Goal: Transaction & Acquisition: Download file/media

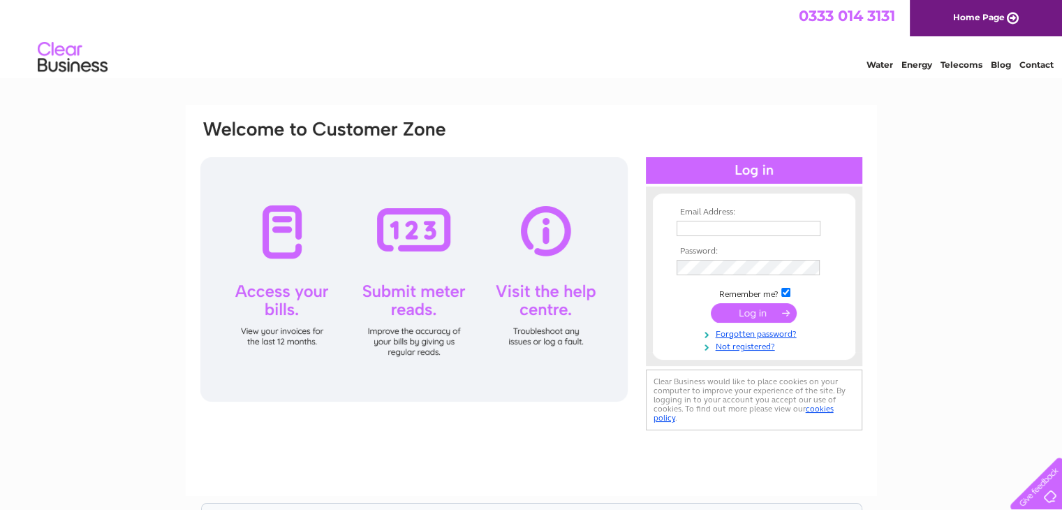
type input "paul@motionofficefurniture.co.uk"
click at [767, 318] on input "submit" at bounding box center [754, 313] width 86 height 20
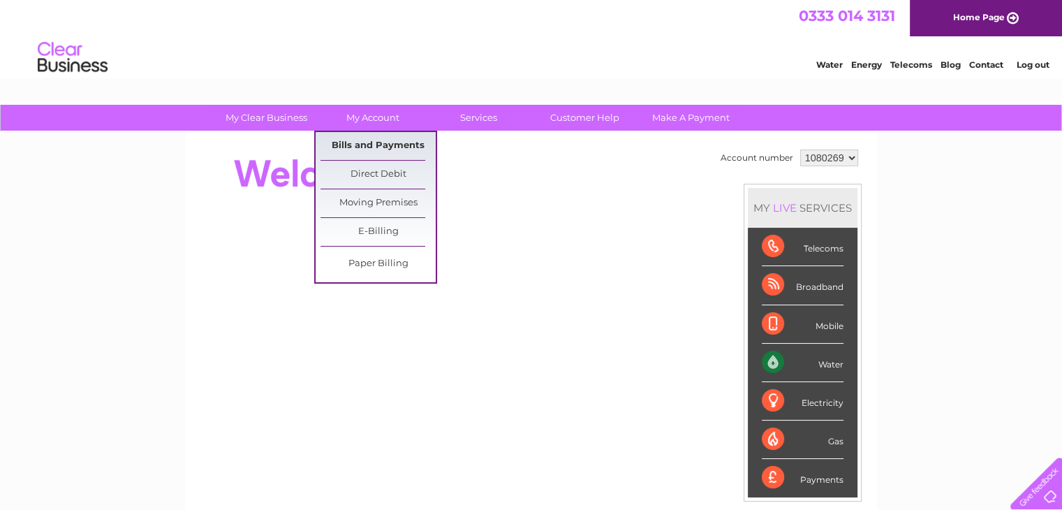
click at [372, 142] on link "Bills and Payments" at bounding box center [378, 146] width 115 height 28
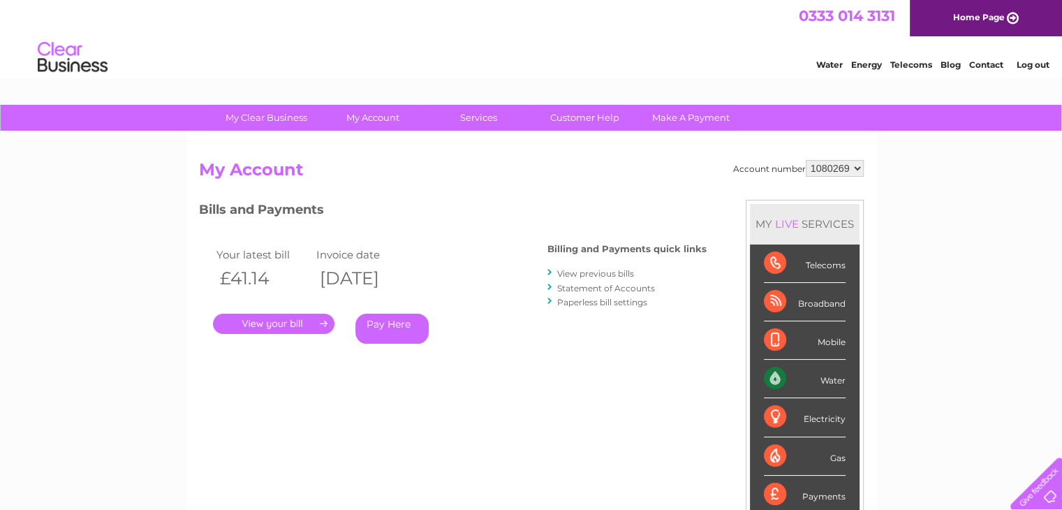
click at [304, 323] on link "." at bounding box center [274, 324] width 122 height 20
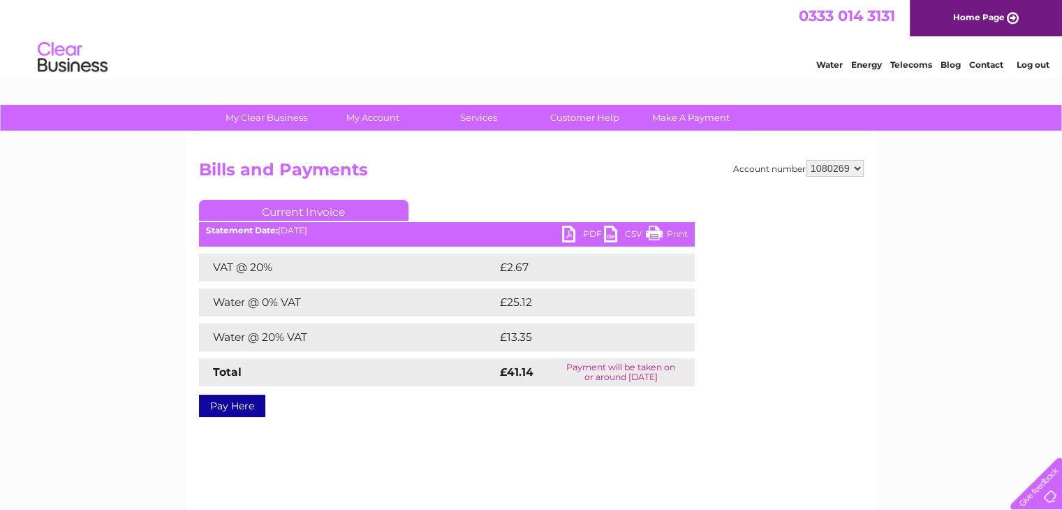
click at [583, 231] on link "PDF" at bounding box center [583, 236] width 42 height 20
